Goal: Information Seeking & Learning: Learn about a topic

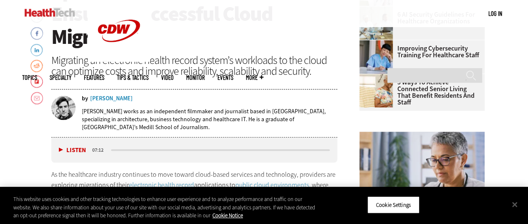
scroll to position [321, 0]
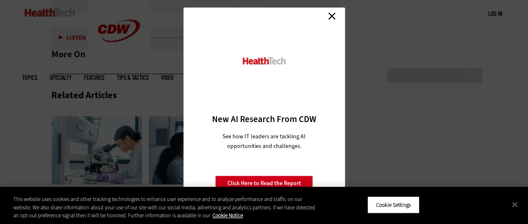
click at [332, 12] on link "Close" at bounding box center [332, 16] width 13 height 13
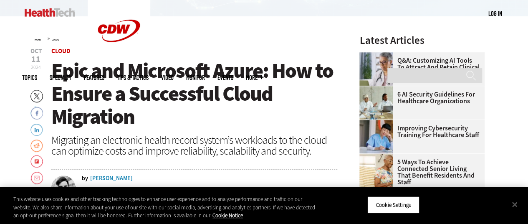
scroll to position [244, 0]
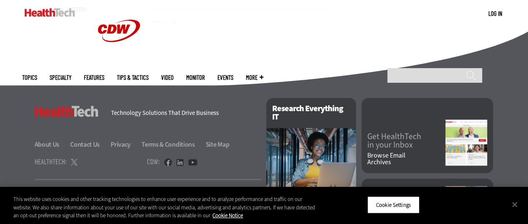
scroll to position [2237, 0]
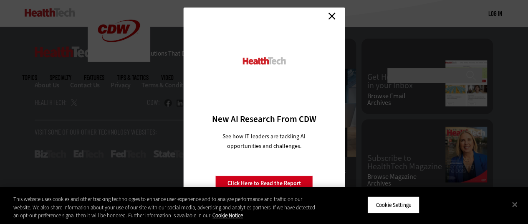
click at [332, 17] on link "Close" at bounding box center [332, 16] width 13 height 13
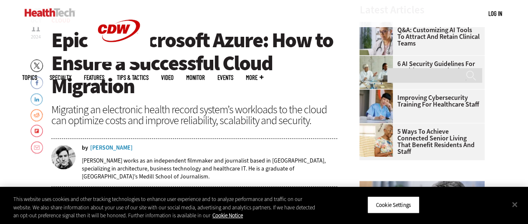
scroll to position [270, 0]
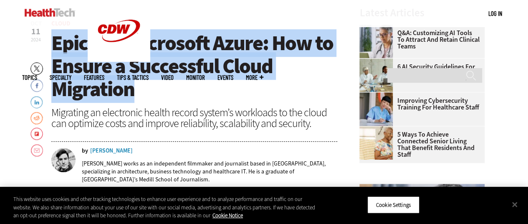
drag, startPoint x: 140, startPoint y: 89, endPoint x: 55, endPoint y: 48, distance: 95.1
click at [55, 48] on h1 "Epic and Microsoft Azure: How to Ensure a Successful Cloud Migration" at bounding box center [194, 66] width 286 height 69
copy span "Epic and Microsoft Azure: How to Ensure a Successful Cloud Migration"
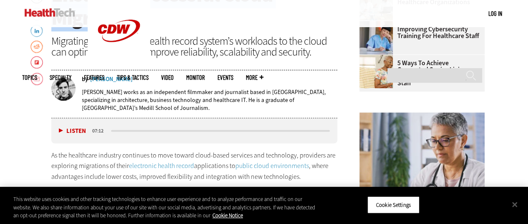
scroll to position [341, 0]
